Goal: Information Seeking & Learning: Find specific fact

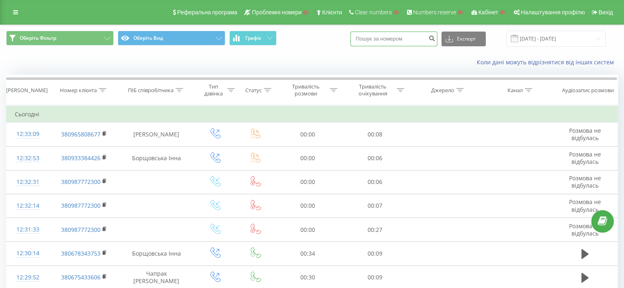
click at [405, 38] on input at bounding box center [393, 39] width 87 height 15
type input "43886"
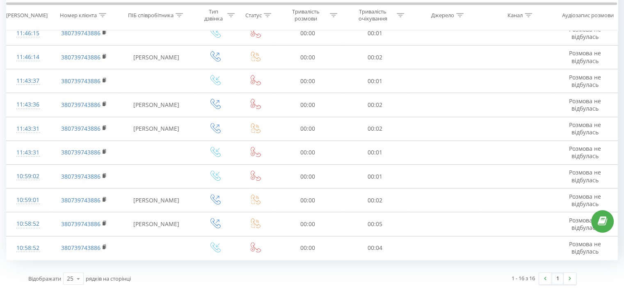
scroll to position [278, 0]
click at [568, 279] on link at bounding box center [569, 278] width 12 height 11
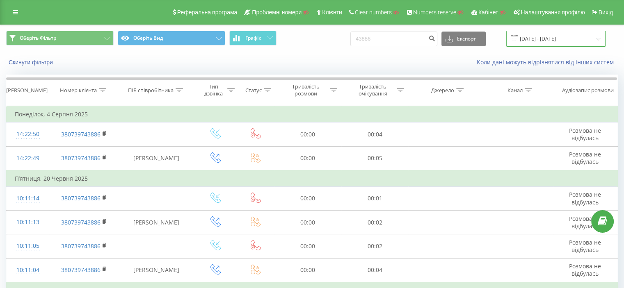
click at [537, 39] on input "20.05.2025 - 20.08.2025" at bounding box center [555, 39] width 99 height 16
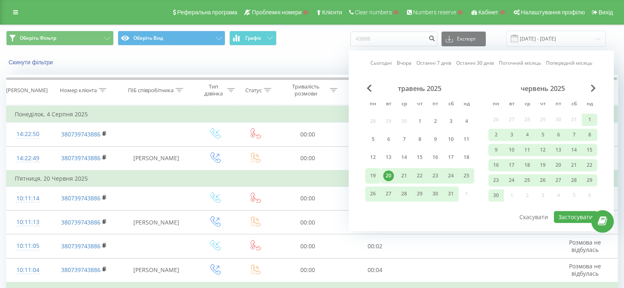
click at [376, 171] on div "19" at bounding box center [372, 176] width 11 height 11
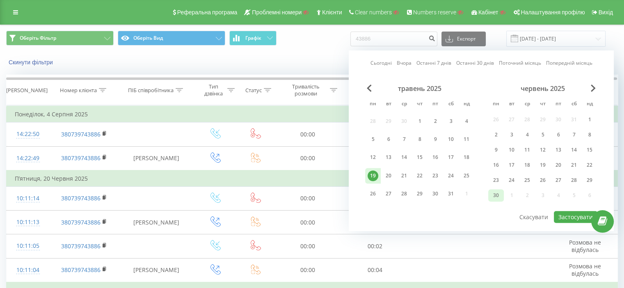
click at [493, 195] on div "30" at bounding box center [495, 195] width 11 height 11
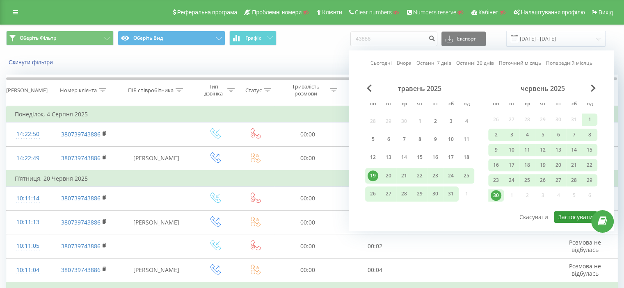
click at [566, 211] on button "Застосувати" at bounding box center [574, 217] width 43 height 12
type input "19.05.2025 - 30.06.2025"
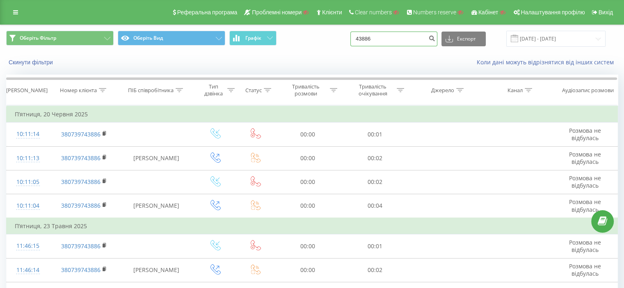
click at [372, 43] on input "43886" at bounding box center [393, 39] width 87 height 15
type input "49752"
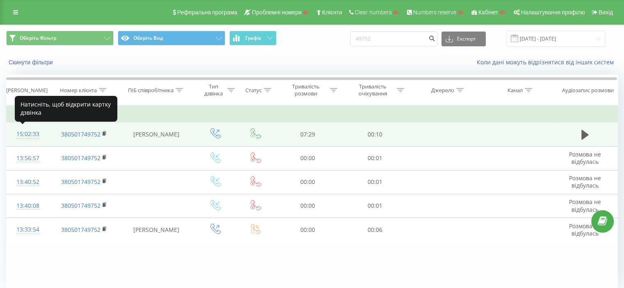
click at [32, 136] on div "15:02:33" at bounding box center [28, 134] width 26 height 16
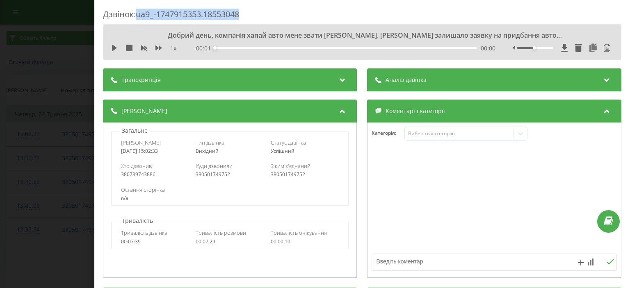
drag, startPoint x: 138, startPoint y: 16, endPoint x: 246, endPoint y: 16, distance: 108.2
click at [246, 16] on div "Дзвінок : ua9_-1747915353.18553048" at bounding box center [362, 17] width 518 height 16
copy div "ua9_-1747915353.18553048"
